Goal: Communication & Community: Participate in discussion

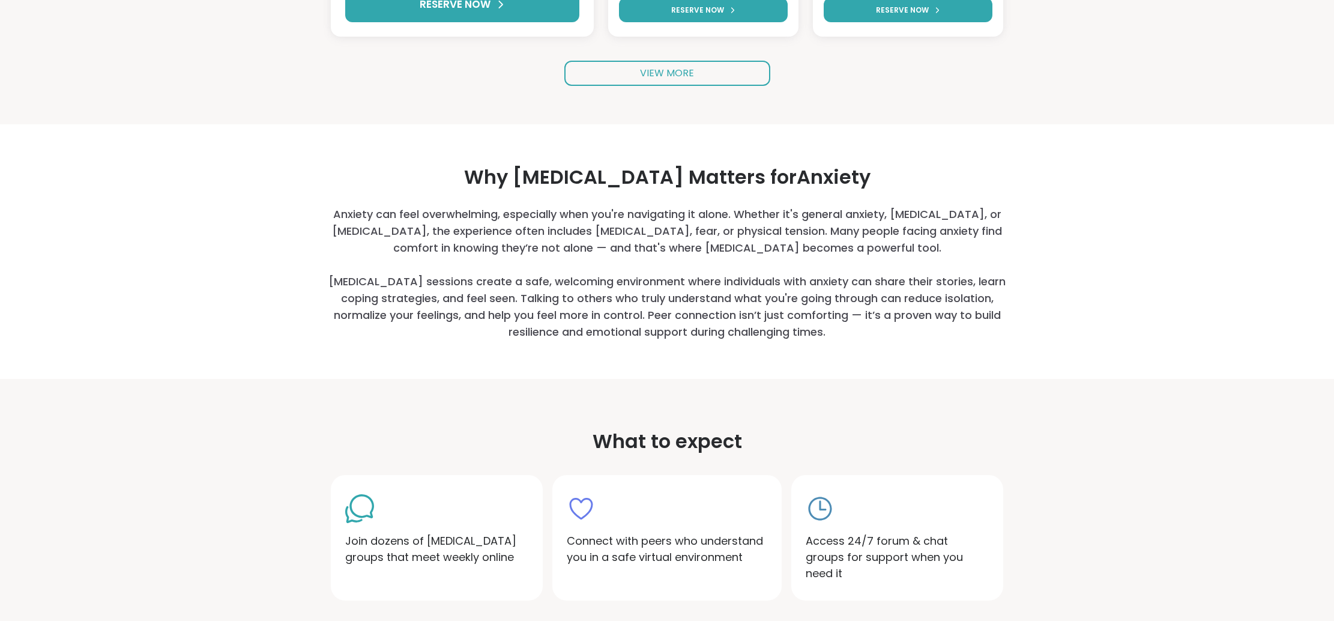
scroll to position [376, 0]
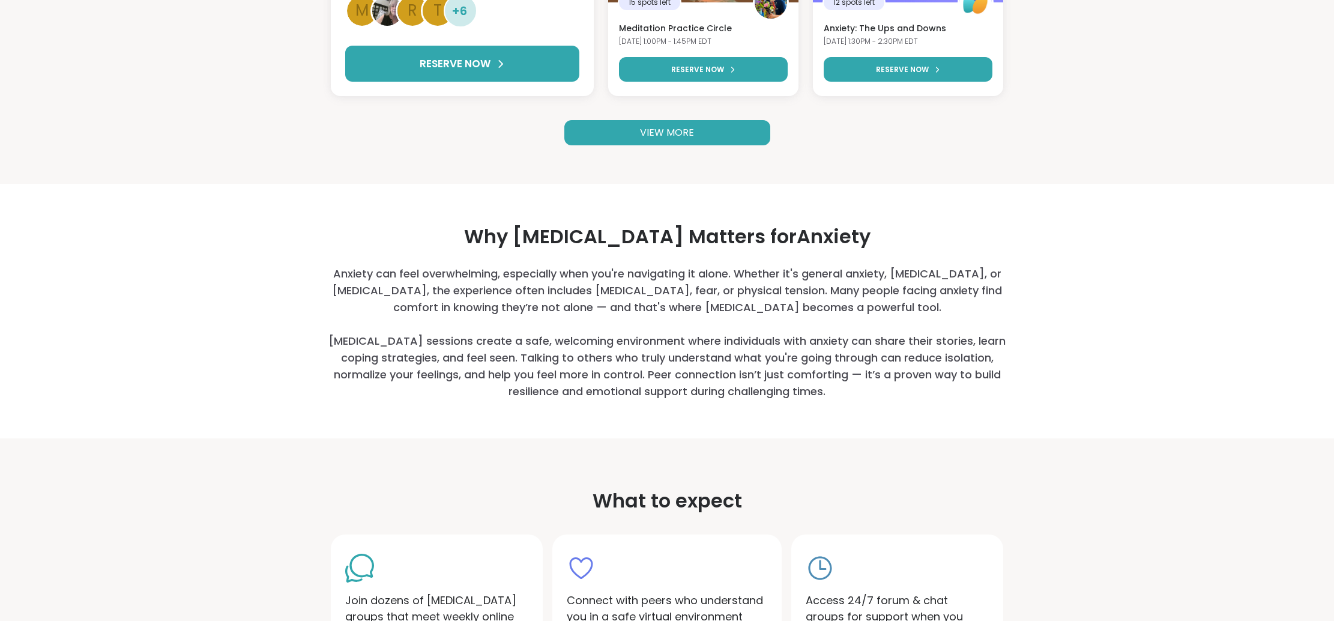
click at [701, 134] on link "VIEW MORE" at bounding box center [667, 132] width 206 height 25
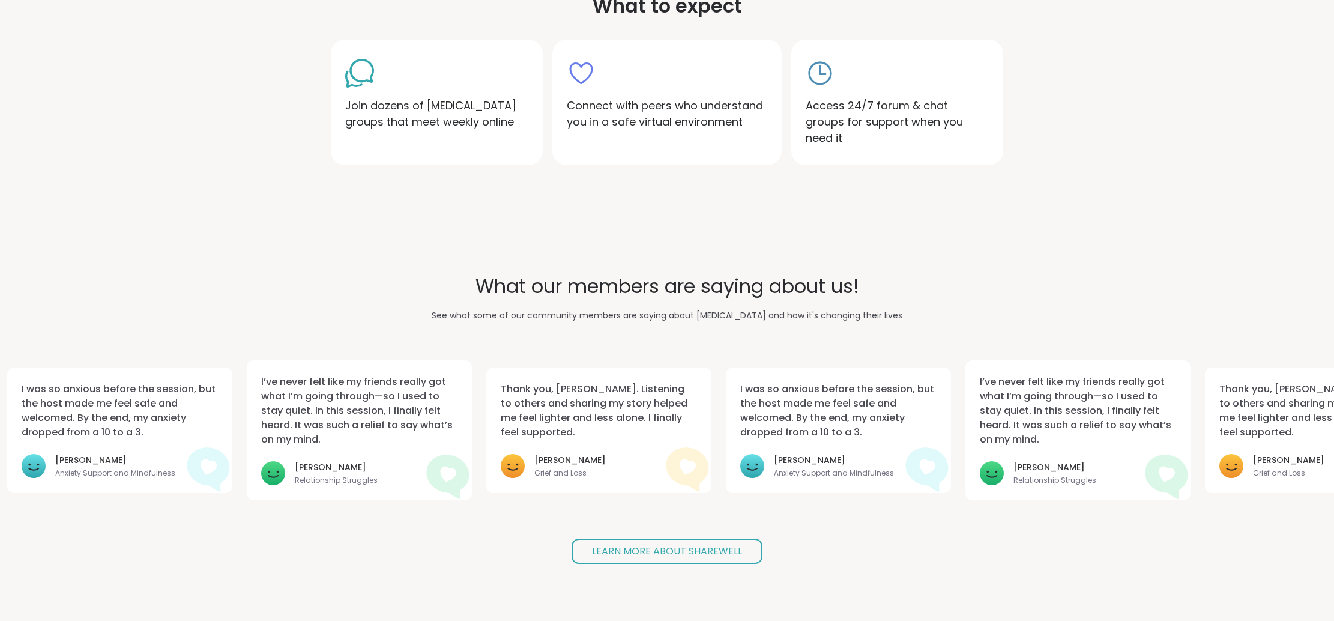
scroll to position [885, 0]
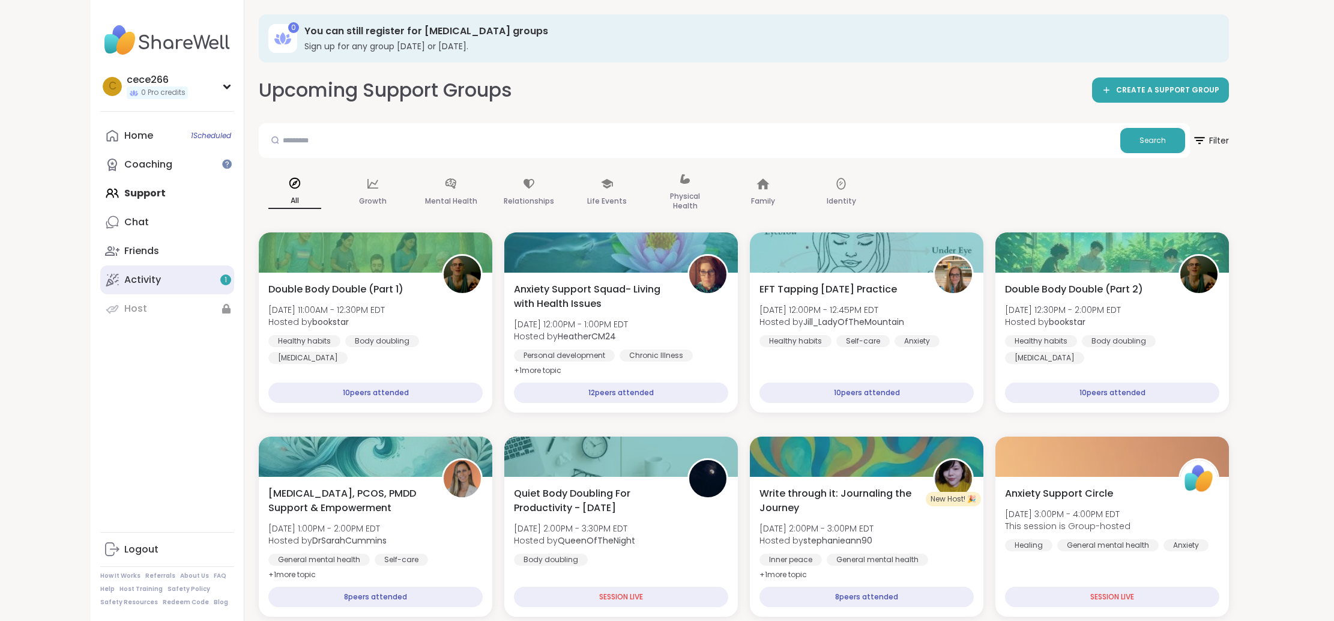
click at [209, 277] on link "Activity 1" at bounding box center [167, 279] width 134 height 29
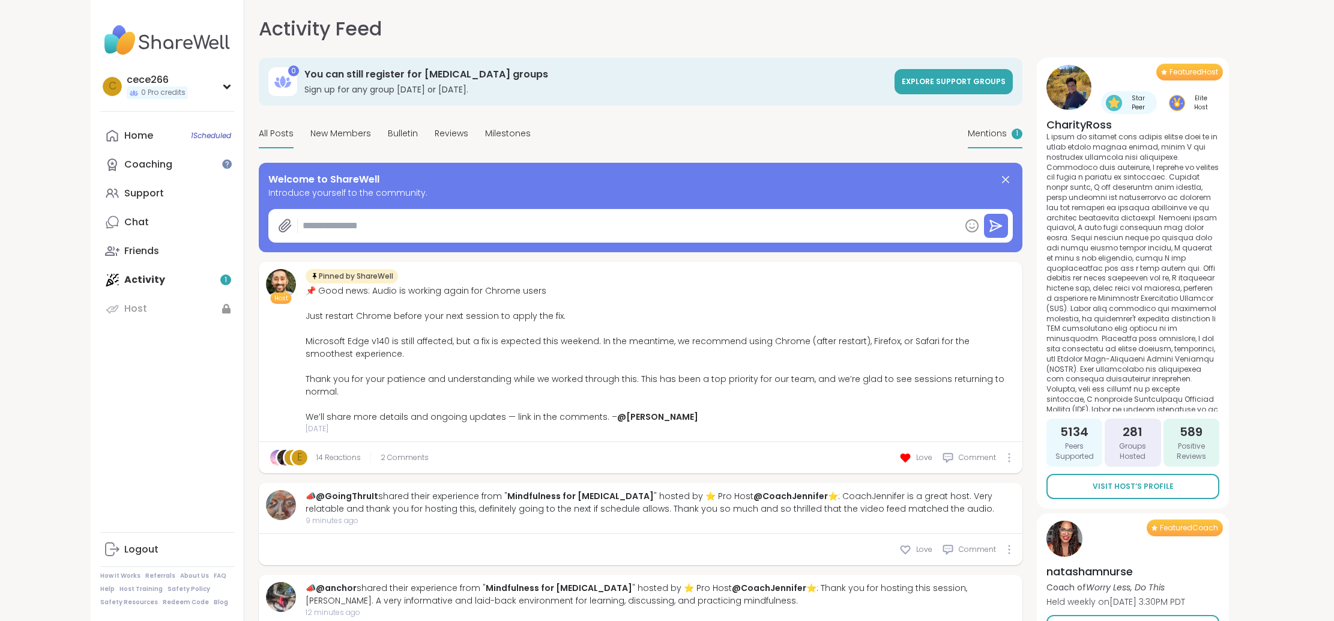
click at [971, 130] on span "Mentions" at bounding box center [987, 133] width 39 height 13
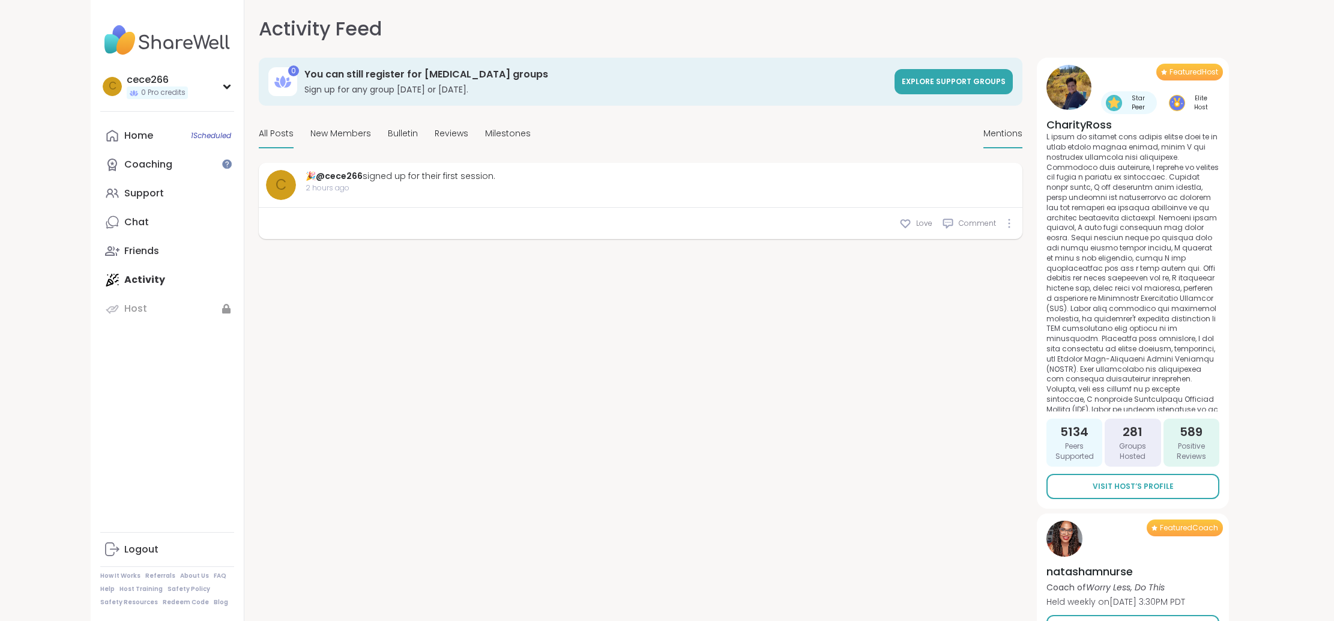
click at [274, 131] on span "All Posts" at bounding box center [276, 133] width 35 height 13
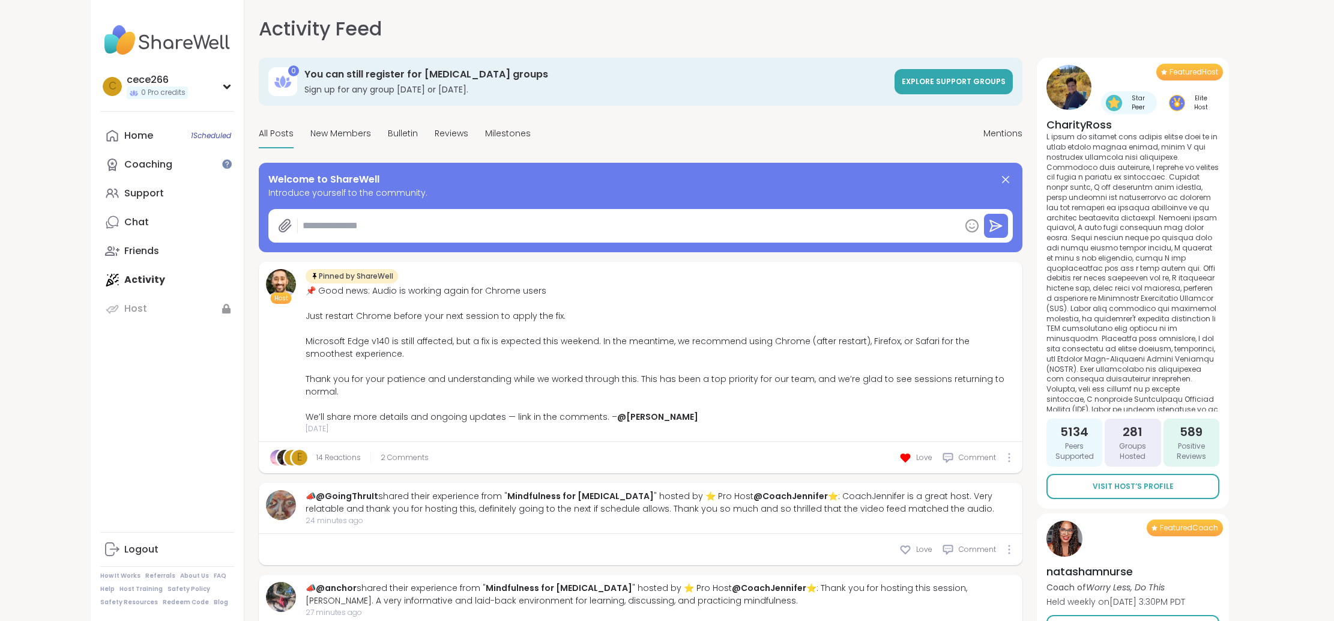
type textarea "*"
